Goal: Transaction & Acquisition: Purchase product/service

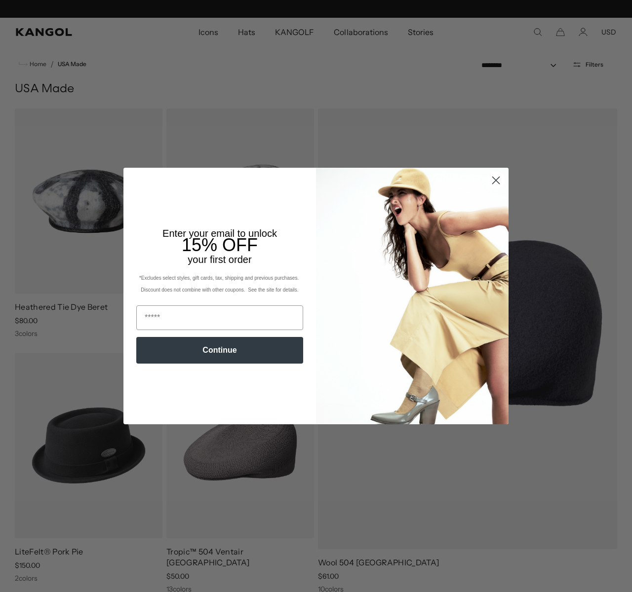
scroll to position [0, 203]
